Goal: Information Seeking & Learning: Check status

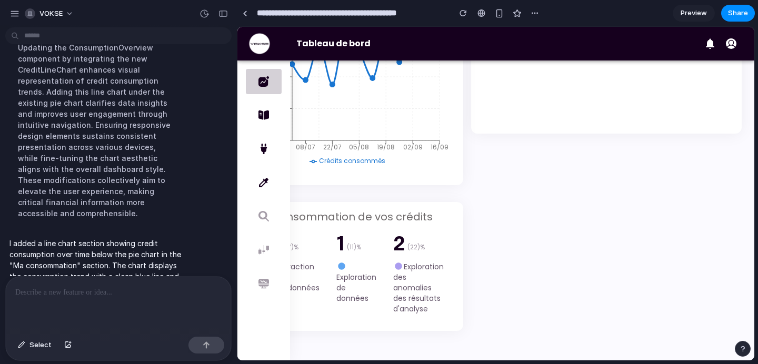
scroll to position [1483, 0]
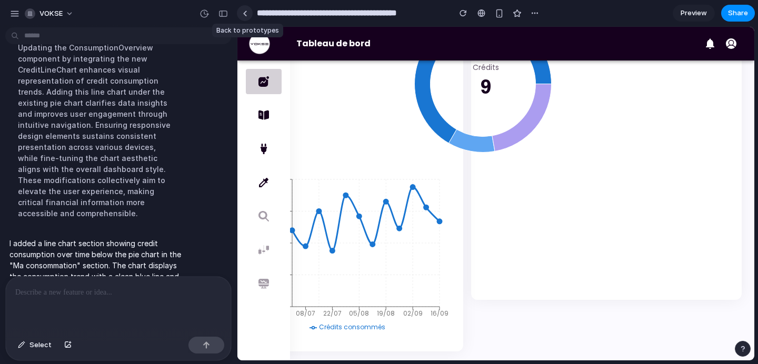
click at [248, 15] on link at bounding box center [245, 13] width 16 height 16
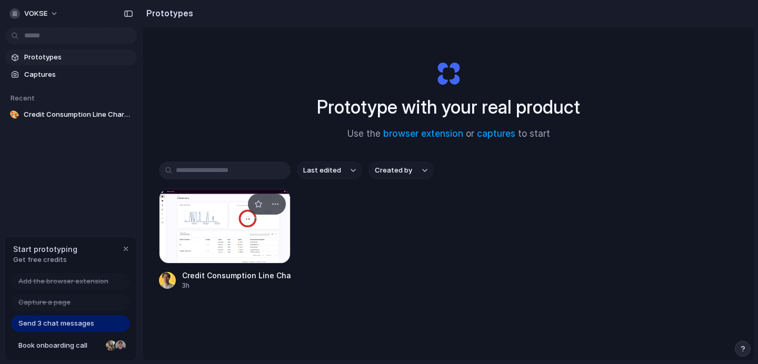
click at [241, 232] on div at bounding box center [225, 226] width 132 height 75
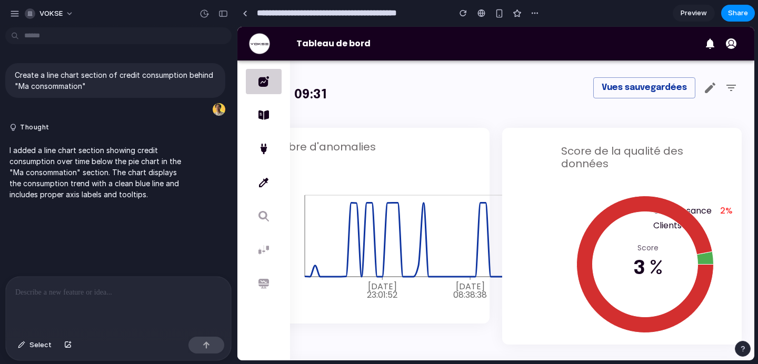
click at [689, 14] on span "Preview" at bounding box center [693, 13] width 26 height 11
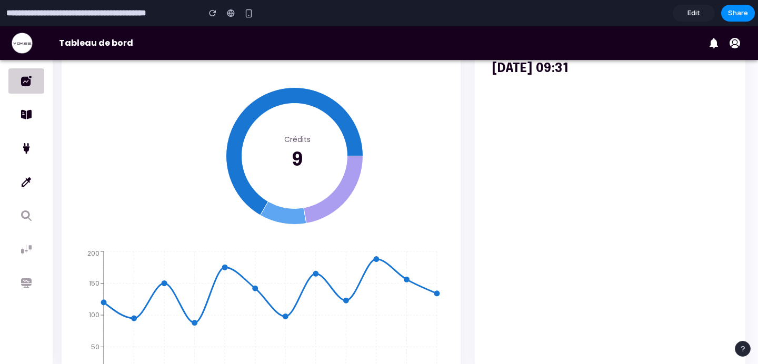
scroll to position [1511, 0]
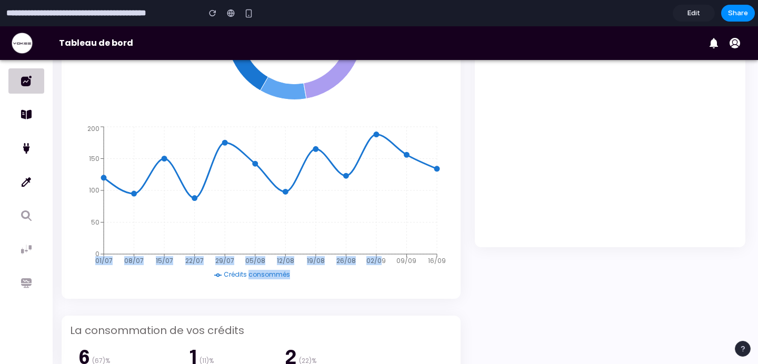
drag, startPoint x: 248, startPoint y: 270, endPoint x: 380, endPoint y: 280, distance: 132.4
click at [380, 280] on div "Crédits consommés 01/07 08/07 15/07 22/07 29/07 05/08 12/08 19/08 26/08 02/09 0…" at bounding box center [257, 203] width 391 height 158
click at [380, 280] on icon "01/07 08/07 15/07 22/07 29/07 05/08 12/08 19/08 26/08 02/09 09/09 16/09 0 50 10…" at bounding box center [257, 203] width 391 height 158
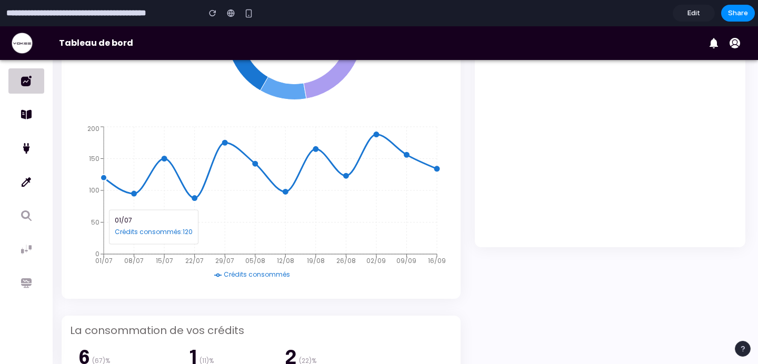
click at [431, 297] on div "Ma consommation Crédits 9 01/07 Crédits consommés : 120 Crédits consommés 01/07…" at bounding box center [261, 101] width 398 height 393
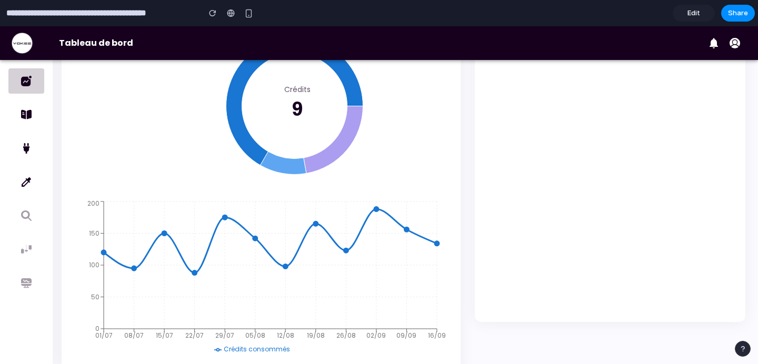
scroll to position [1301, 0]
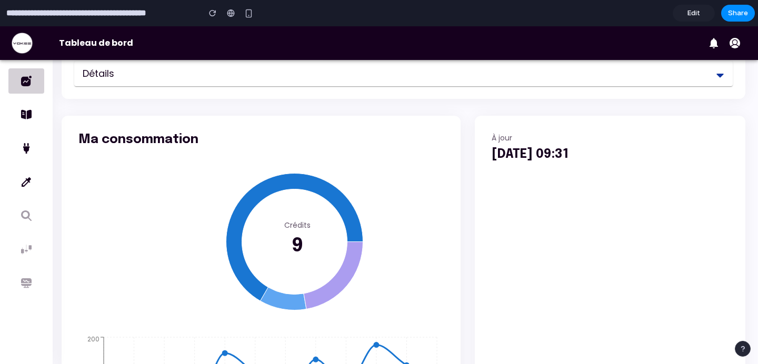
click at [31, 151] on icon at bounding box center [26, 148] width 13 height 13
click at [26, 115] on icon at bounding box center [26, 114] width 13 height 13
click at [106, 73] on span "Détails" at bounding box center [99, 73] width 32 height 13
click at [139, 74] on span "Détails" at bounding box center [397, 73] width 629 height 13
